Goal: Information Seeking & Learning: Learn about a topic

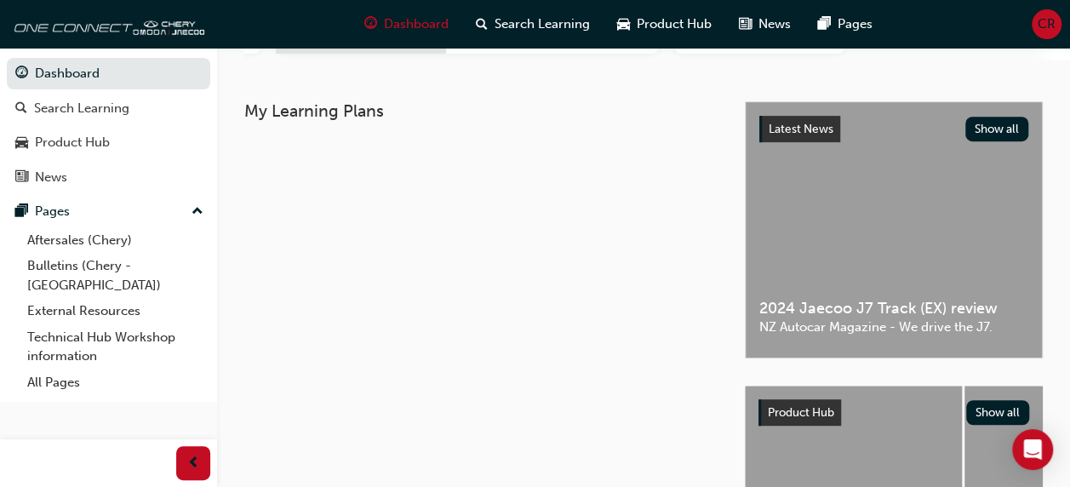
scroll to position [314, 0]
click at [553, 20] on span "Search Learning" at bounding box center [541, 24] width 95 height 20
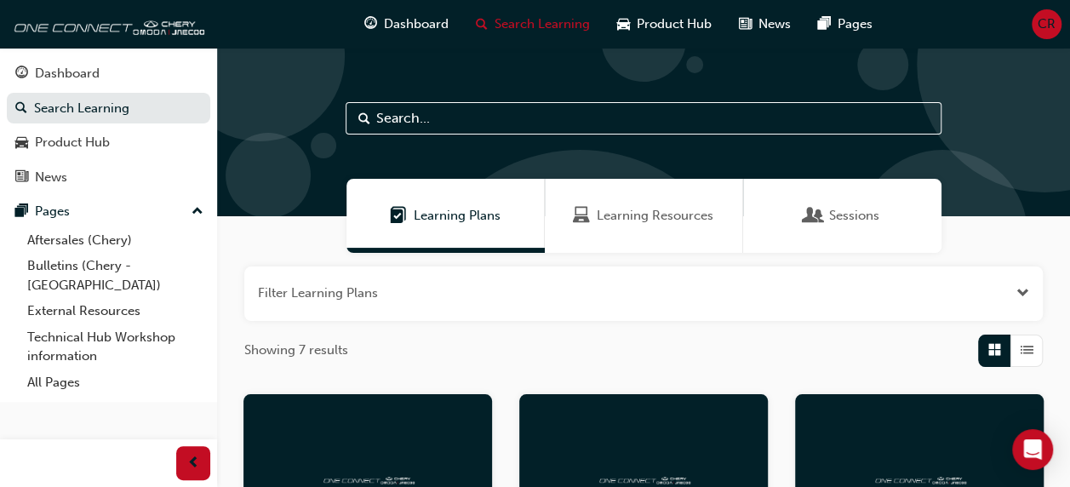
click at [679, 217] on span "Learning Resources" at bounding box center [655, 216] width 117 height 20
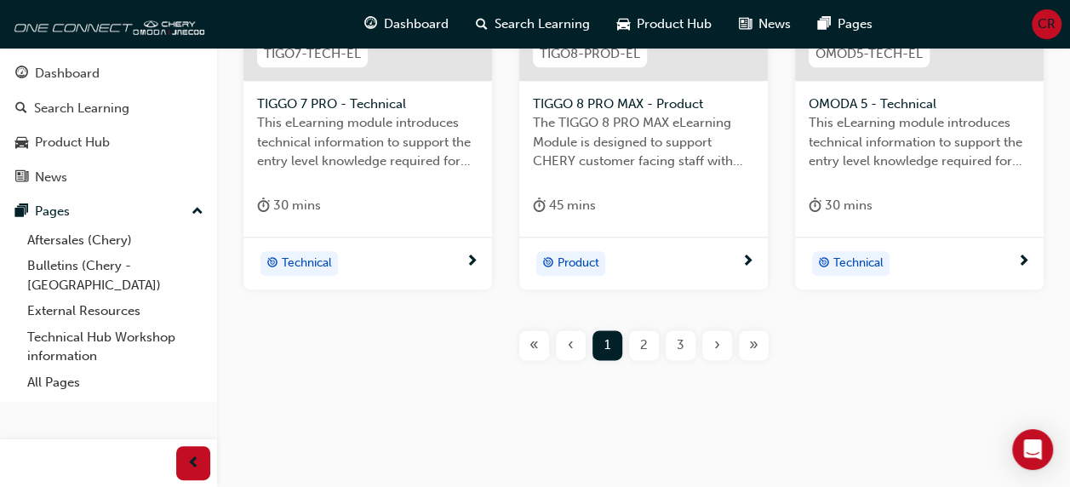
scroll to position [910, 0]
click at [642, 340] on span "2" at bounding box center [644, 344] width 8 height 20
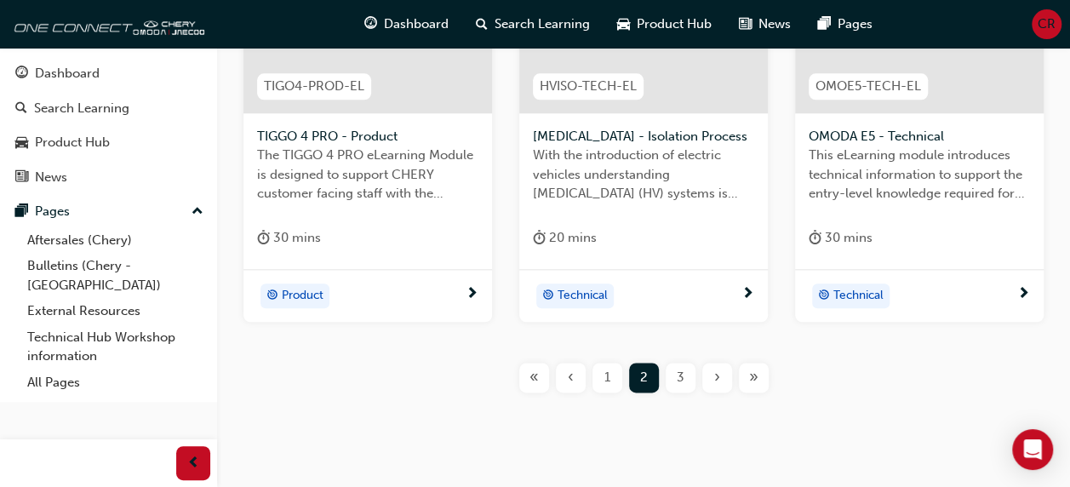
scroll to position [881, 0]
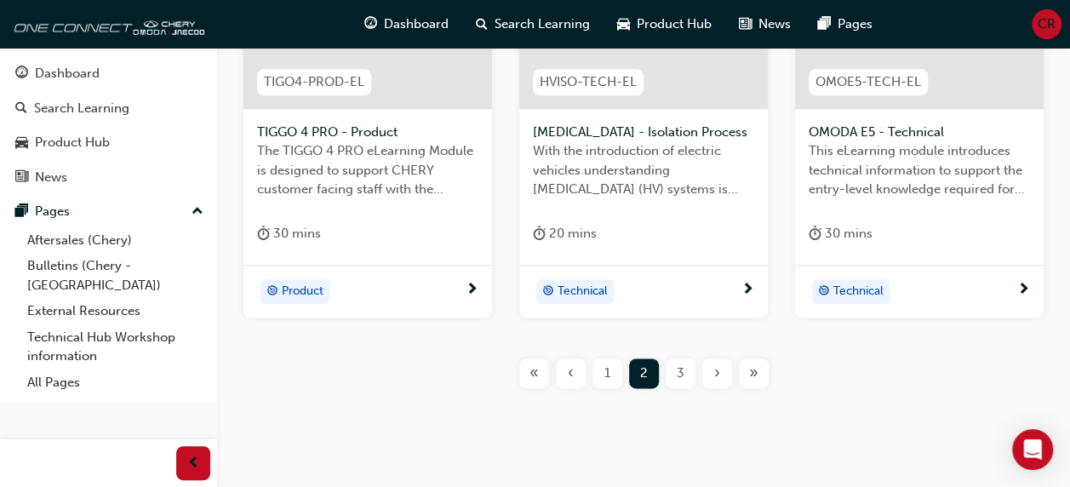
click at [681, 371] on span "3" at bounding box center [680, 373] width 8 height 20
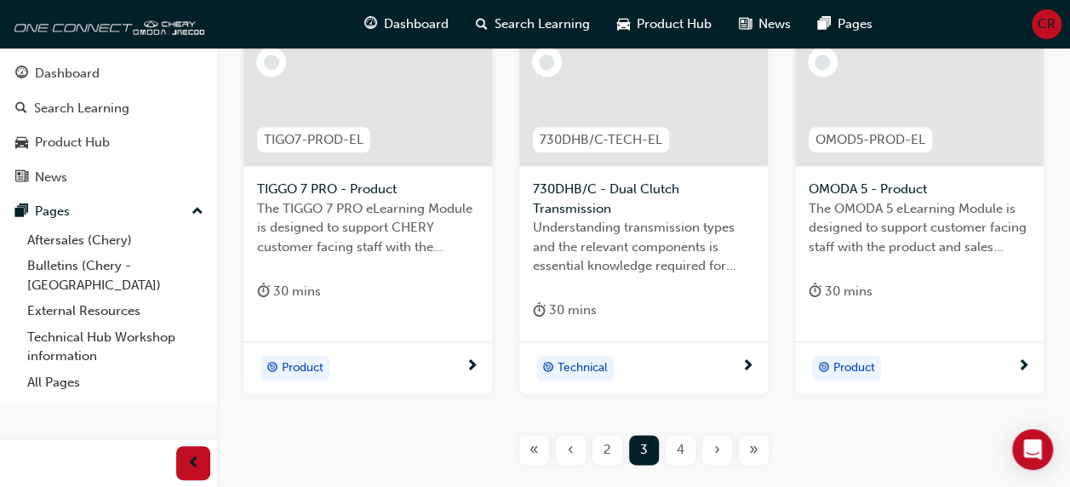
scroll to position [917, 0]
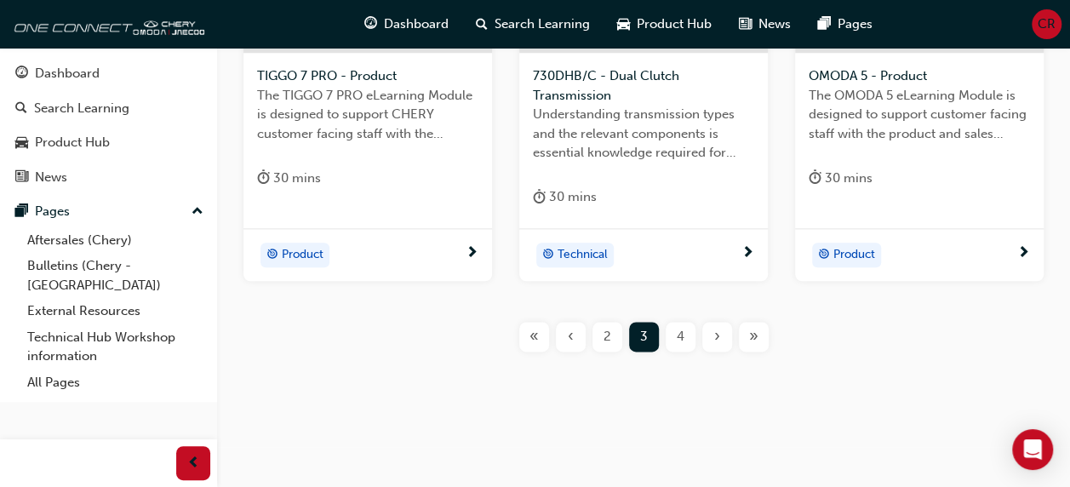
click at [679, 334] on span "4" at bounding box center [680, 337] width 8 height 20
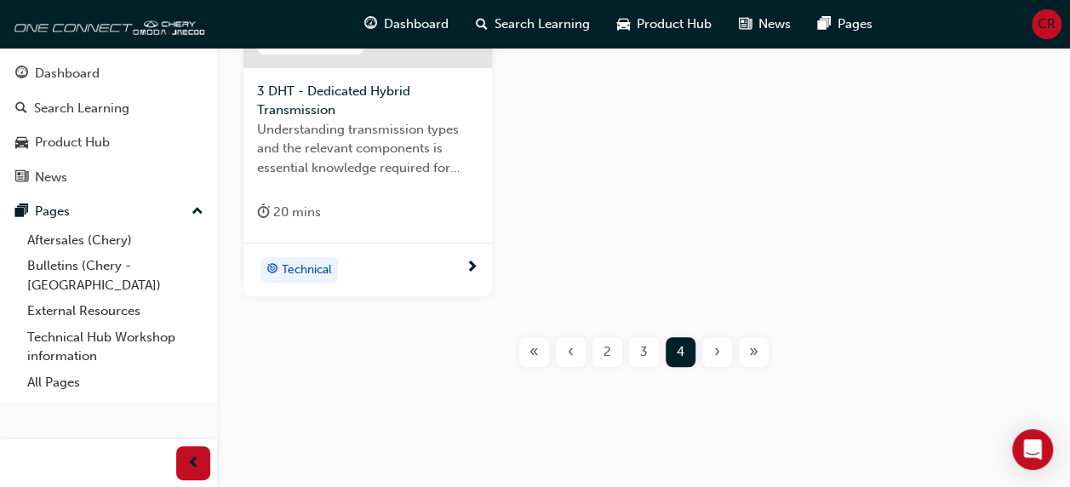
scroll to position [354, 0]
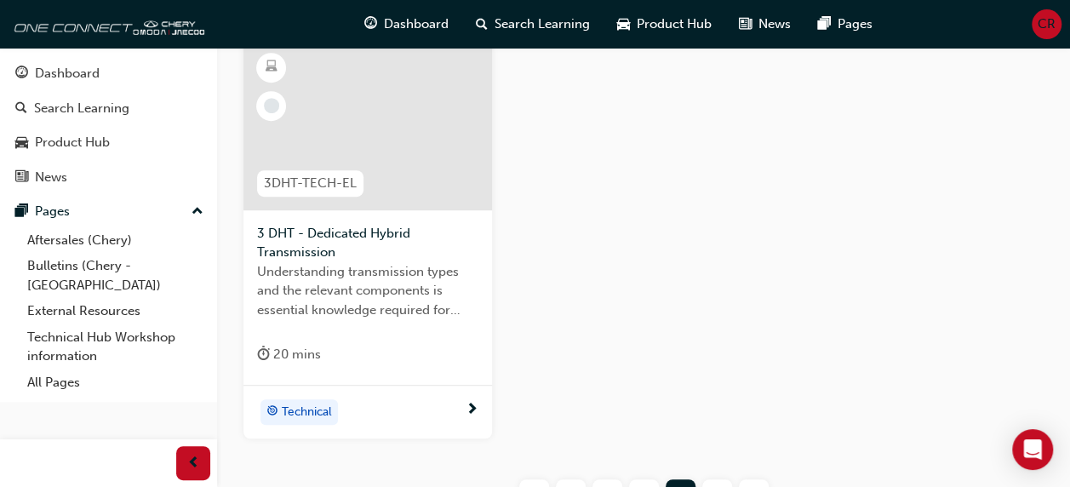
click at [312, 355] on div "20 mins" at bounding box center [289, 354] width 64 height 21
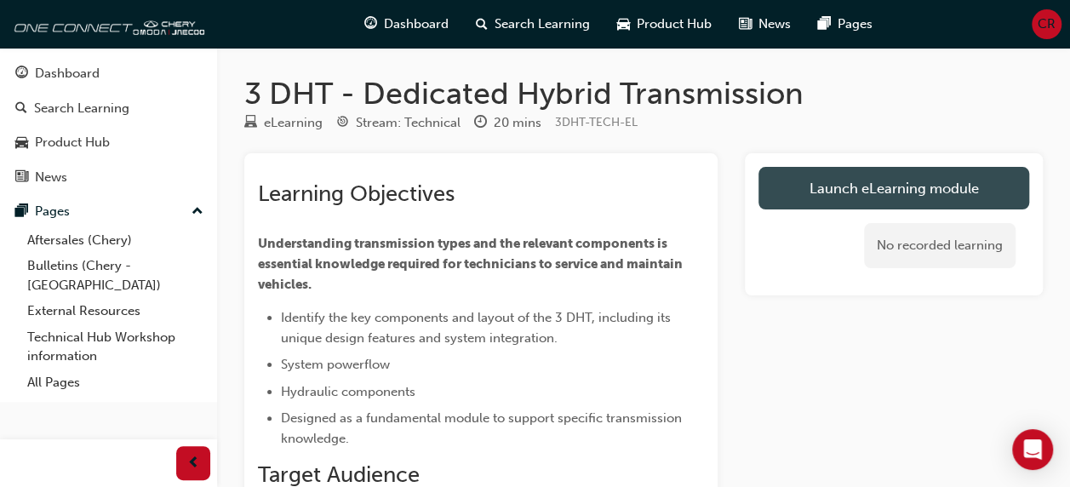
click at [870, 181] on link "Launch eLearning module" at bounding box center [893, 188] width 271 height 43
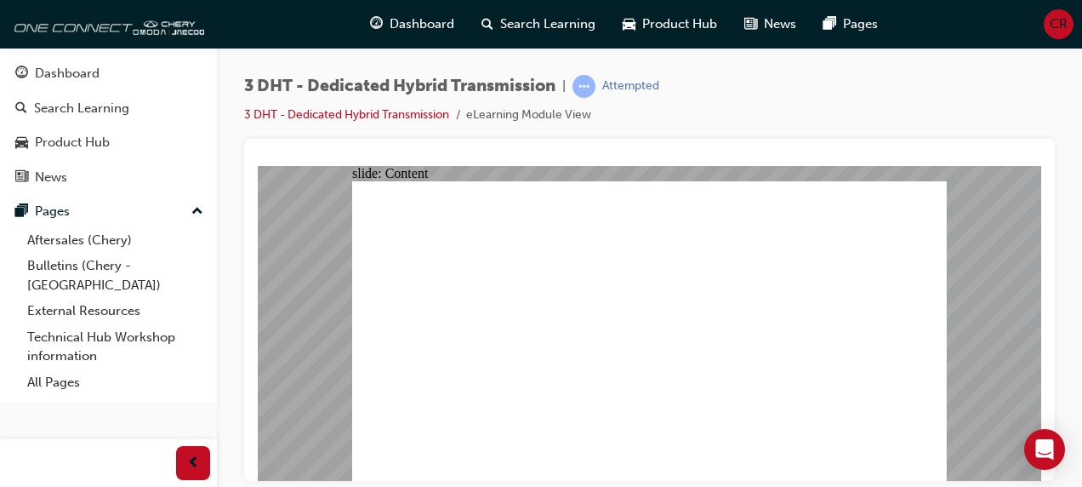
type input "22"
radio input "true"
checkbox input "true"
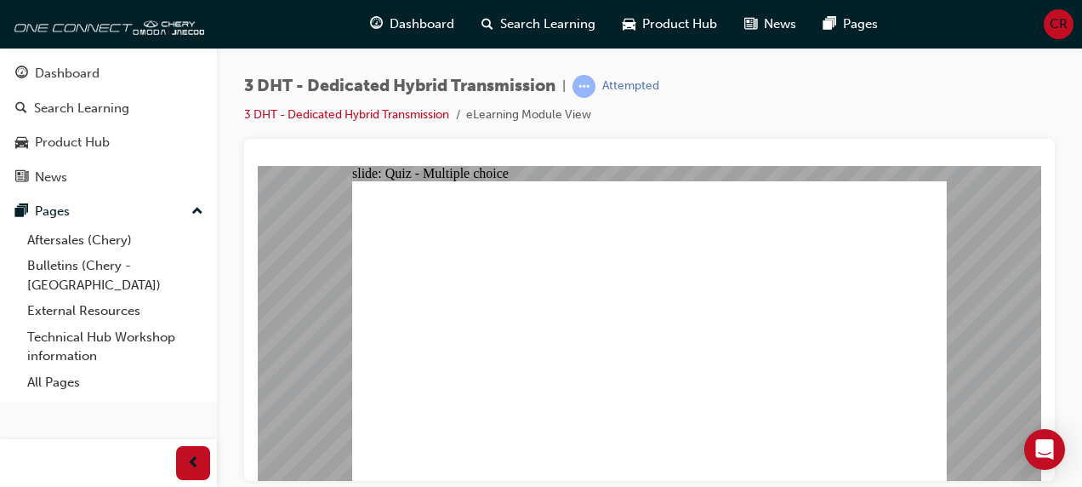
radio input "true"
checkbox input "true"
radio input "true"
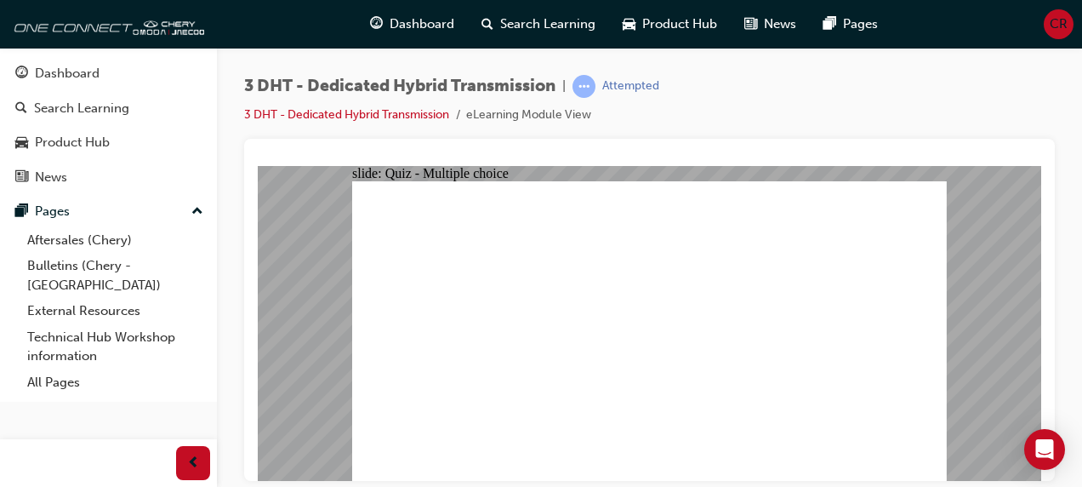
radio input "true"
checkbox input "true"
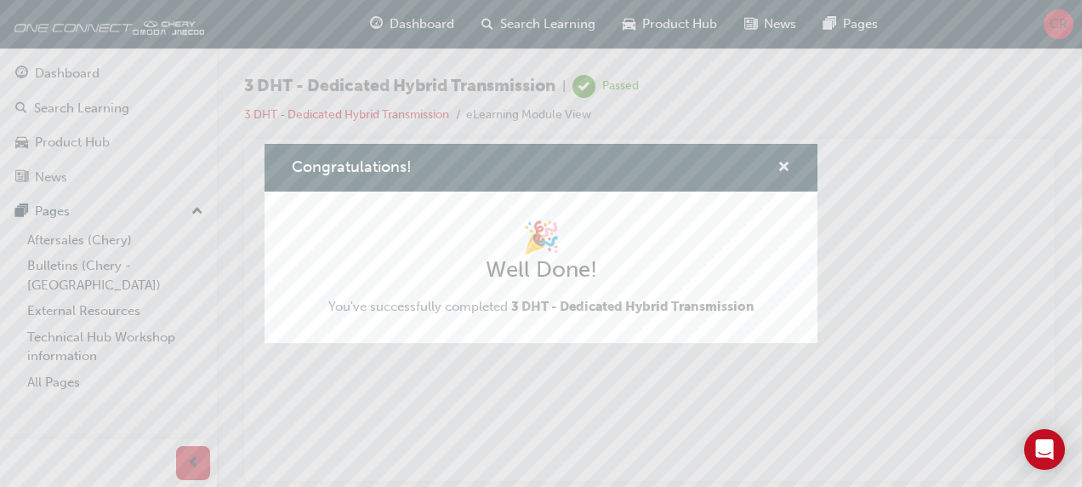
click at [783, 169] on span "cross-icon" at bounding box center [784, 168] width 13 height 15
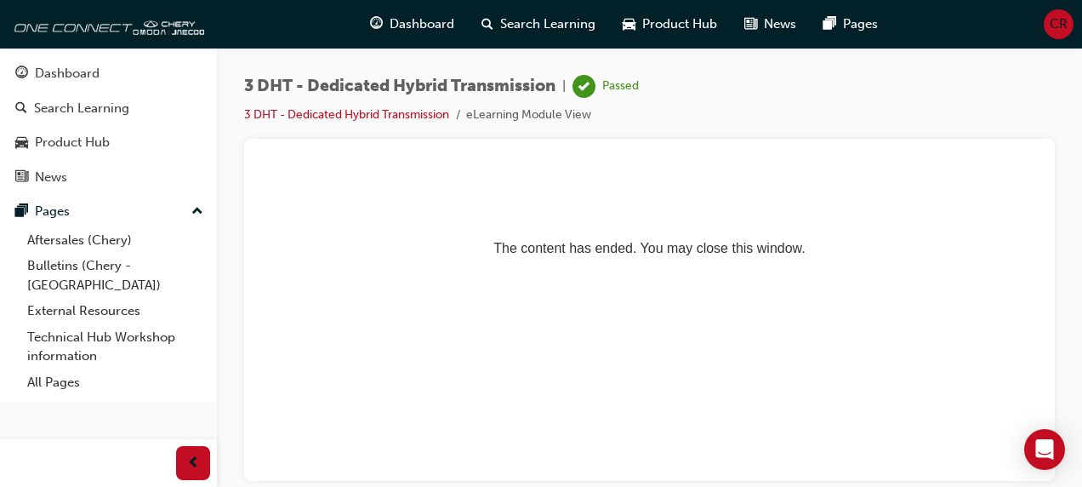
click at [1065, 37] on div "CR" at bounding box center [1059, 24] width 30 height 30
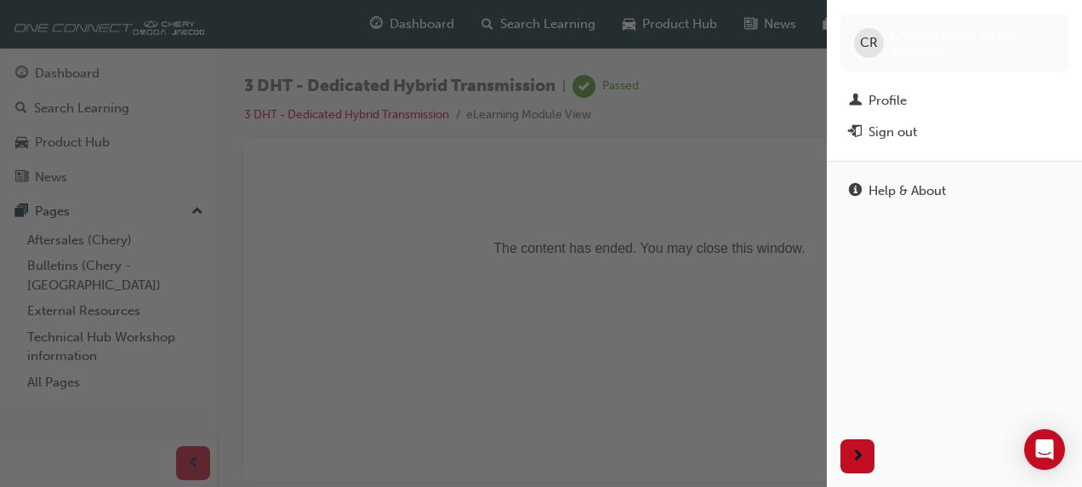
click at [825, 190] on div "button" at bounding box center [413, 243] width 827 height 487
